Goal: Check status: Check status

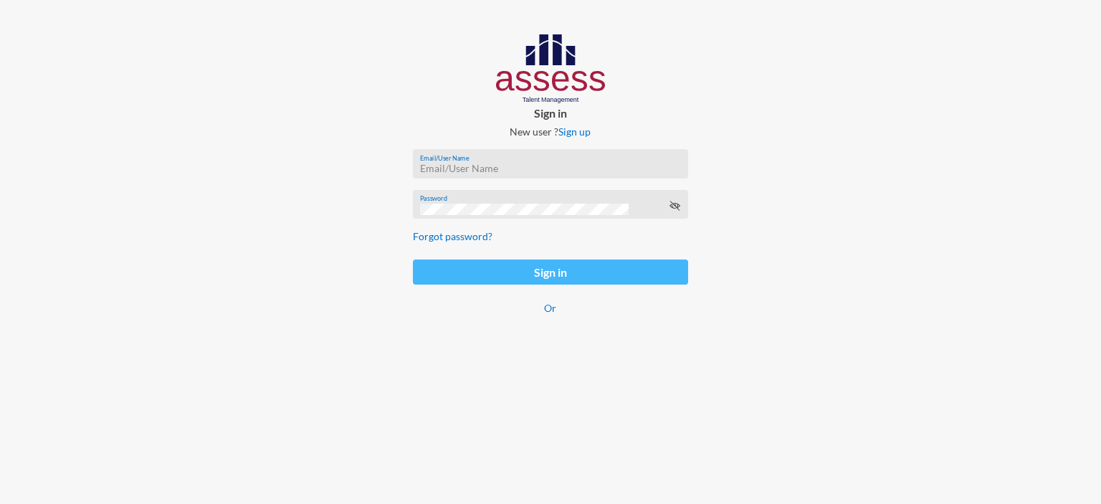
type input "afnan.aboelwafa@assesstm.com"
click at [451, 272] on button "Sign in" at bounding box center [550, 271] width 275 height 25
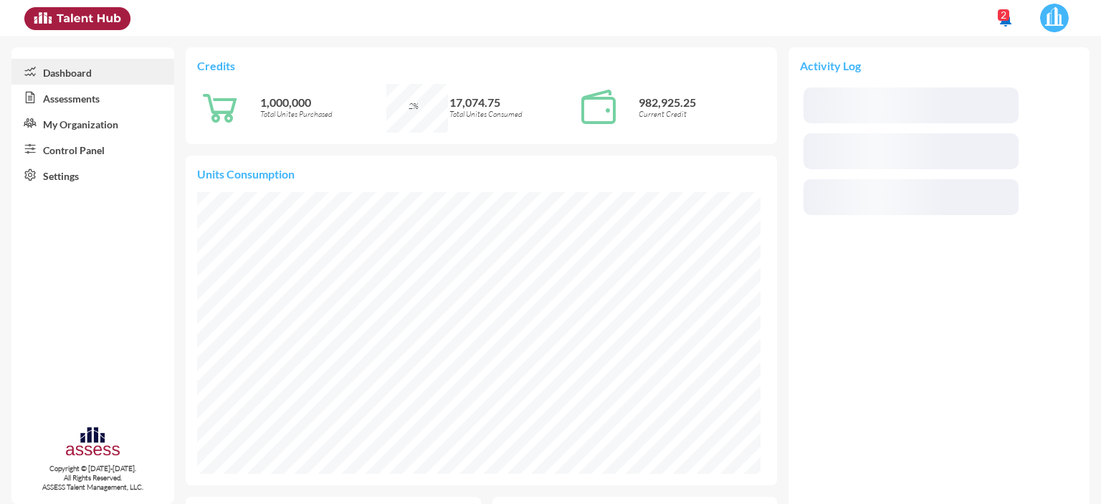
scroll to position [127, 270]
click at [110, 105] on link "Assessments" at bounding box center [92, 98] width 163 height 26
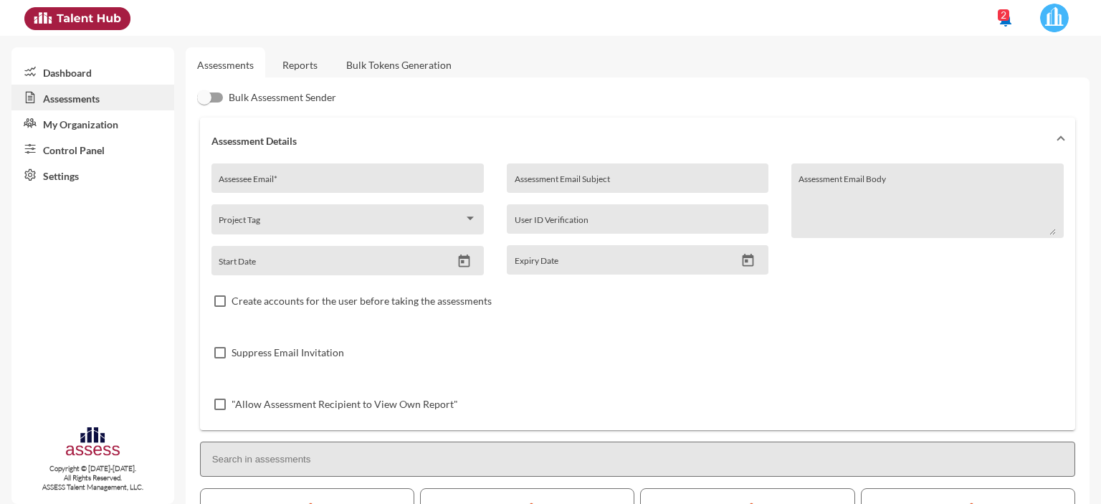
click at [305, 65] on link "Reports" at bounding box center [300, 64] width 58 height 35
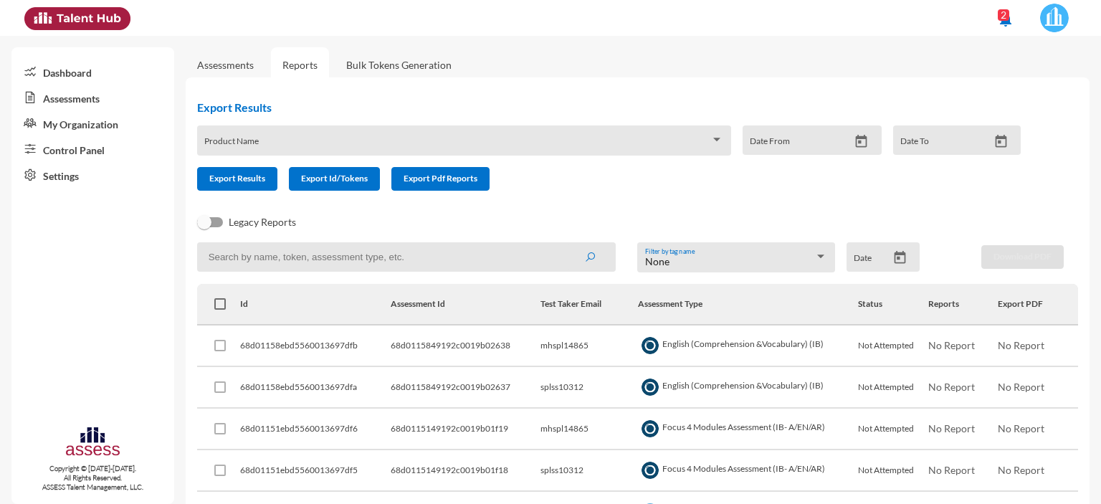
click at [314, 262] on input at bounding box center [406, 256] width 419 height 29
paste input "SPLSS10312"
type input "SPLSS10312"
click at [567, 244] on button "submit" at bounding box center [590, 257] width 46 height 26
click at [282, 143] on span at bounding box center [457, 145] width 506 height 11
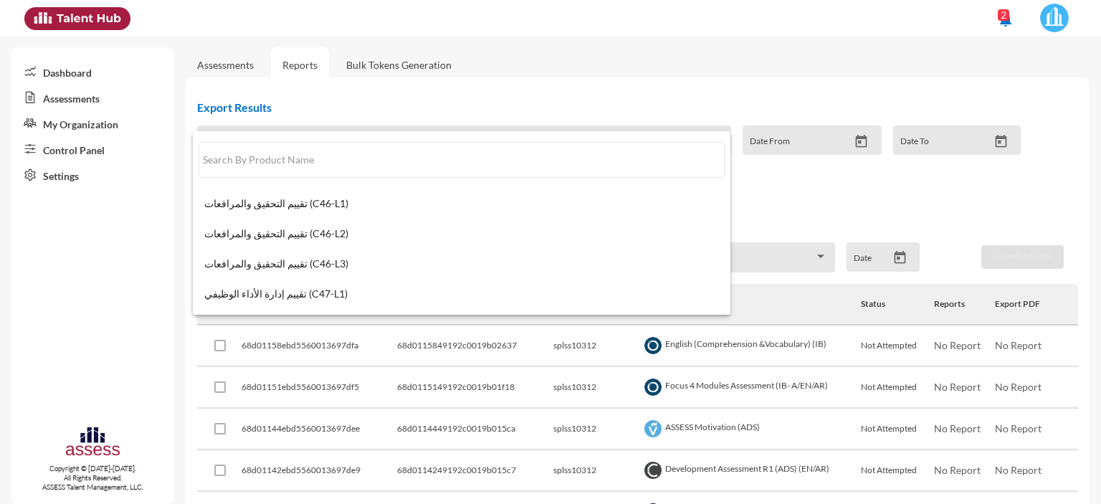
click at [665, 76] on div at bounding box center [550, 252] width 1101 height 504
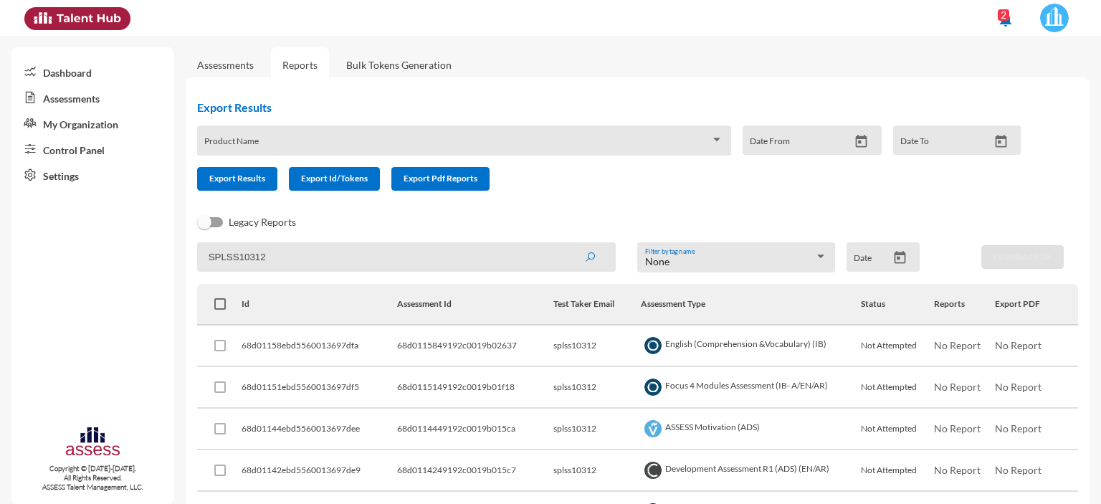
click at [60, 105] on link "Assessments" at bounding box center [92, 98] width 163 height 26
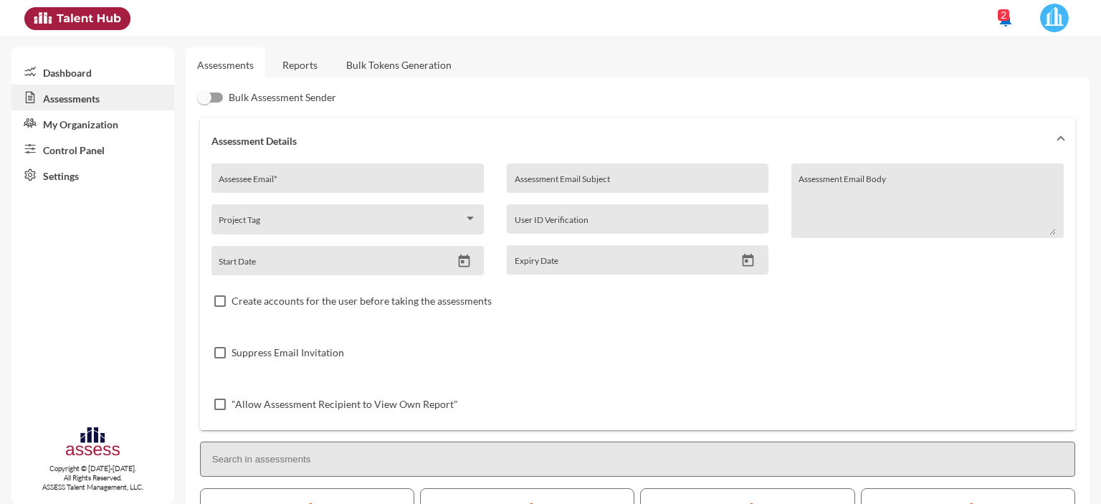
click at [60, 157] on link "Control Panel" at bounding box center [92, 149] width 163 height 26
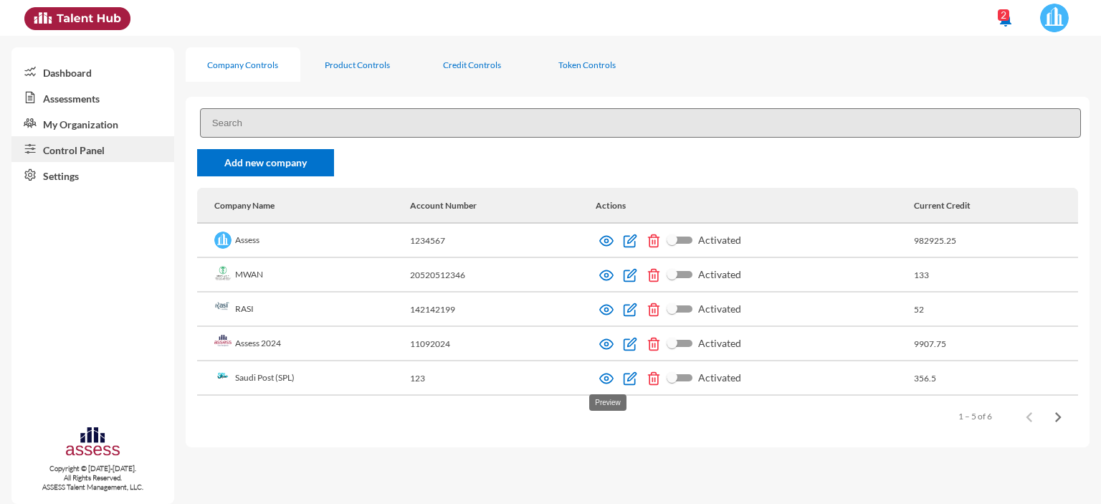
click at [606, 381] on img at bounding box center [606, 378] width 14 height 14
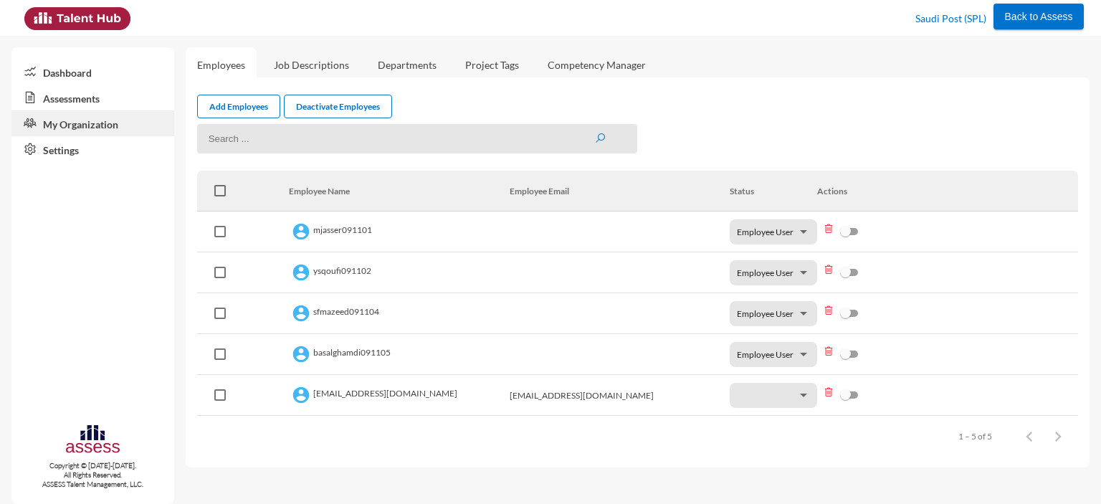
click at [101, 105] on link "Assessments" at bounding box center [92, 98] width 163 height 26
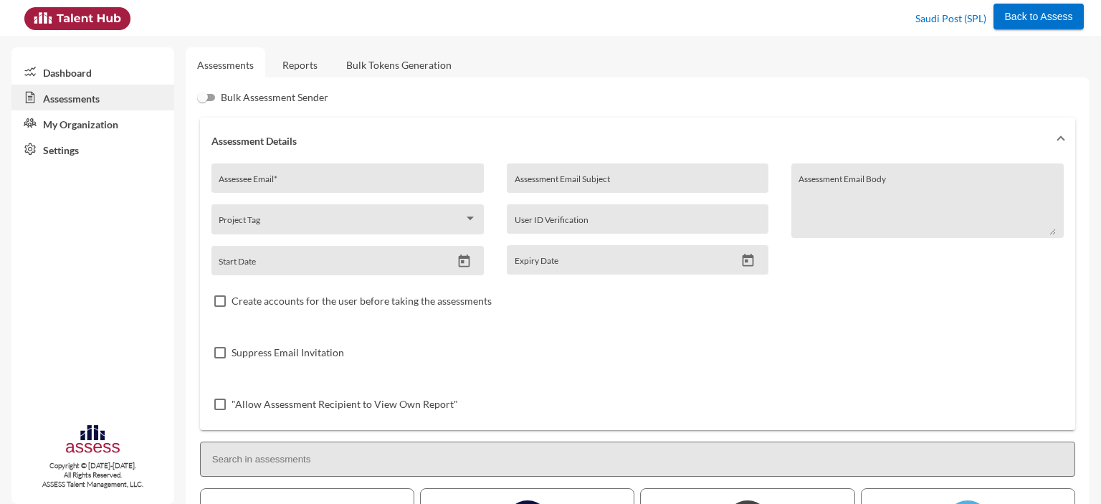
click at [302, 71] on link "Reports" at bounding box center [300, 64] width 58 height 35
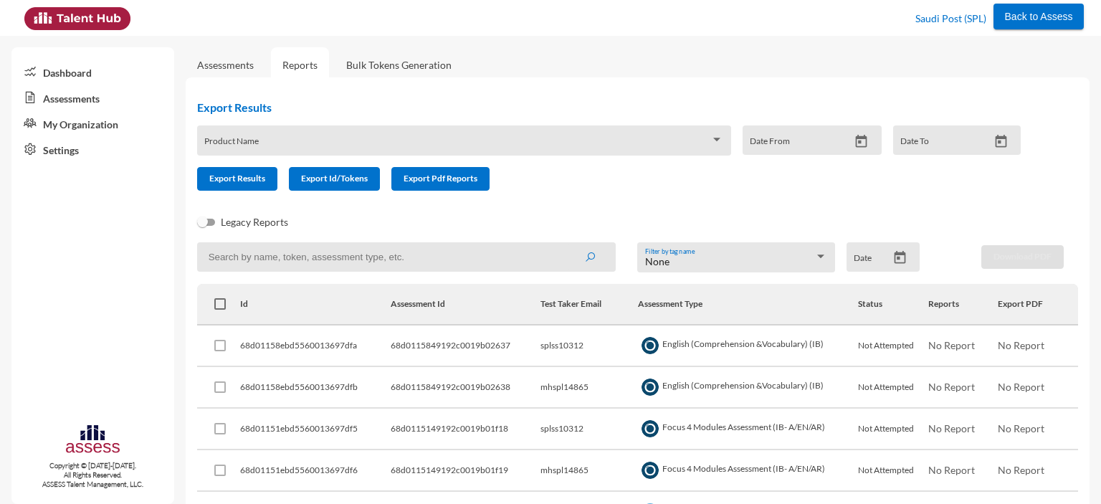
click at [389, 252] on input at bounding box center [406, 256] width 419 height 29
paste input "SPLSS10312"
click at [229, 260] on input "SPLSS10312" at bounding box center [406, 256] width 419 height 29
click at [235, 260] on input "SPLSS10312" at bounding box center [406, 256] width 419 height 29
click at [276, 260] on input "SPLSS10312" at bounding box center [406, 256] width 419 height 29
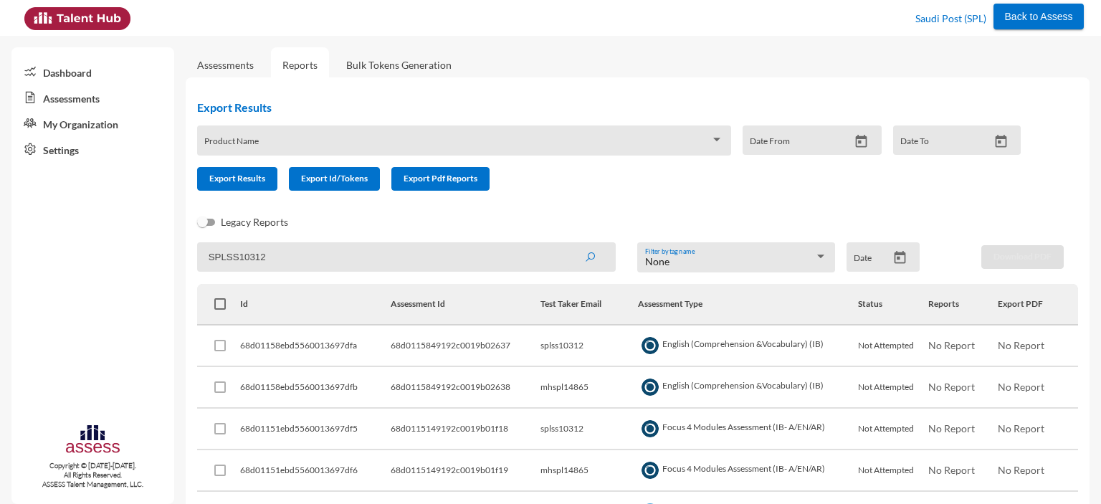
type input "SPLSS10312"
click at [567, 244] on button "submit" at bounding box center [590, 257] width 46 height 26
